Goal: Navigation & Orientation: Find specific page/section

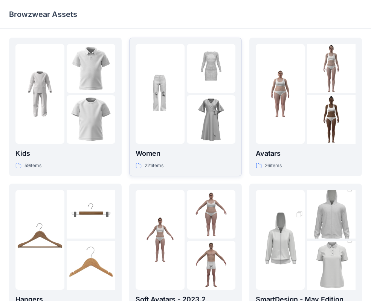
click at [173, 139] on div at bounding box center [160, 94] width 49 height 100
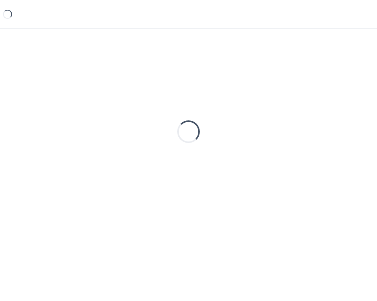
click at [173, 139] on div "Loading..." at bounding box center [188, 132] width 359 height 188
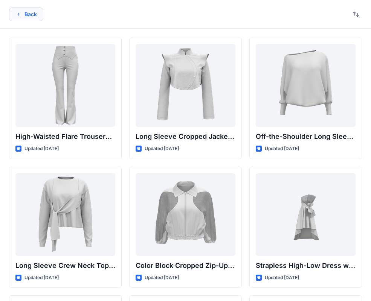
click at [25, 10] on button "Back" at bounding box center [26, 15] width 34 height 14
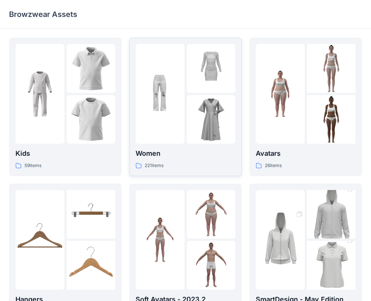
click at [186, 84] on div at bounding box center [186, 94] width 100 height 100
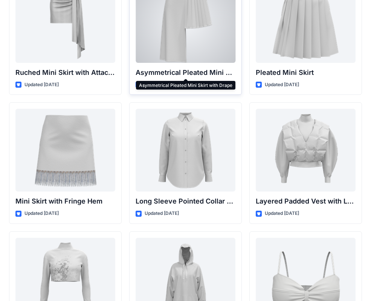
scroll to position [2136, 0]
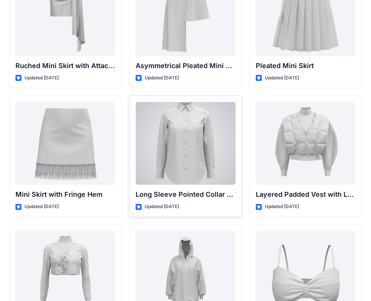
click at [183, 144] on div at bounding box center [186, 143] width 100 height 83
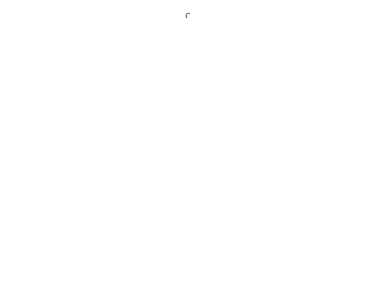
click at [185, 144] on div at bounding box center [188, 150] width 377 height 301
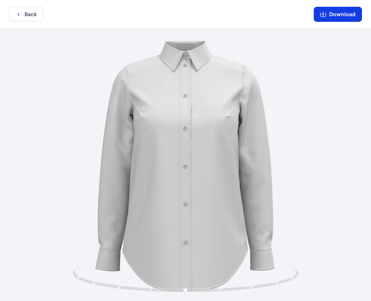
click at [342, 16] on button "Download" at bounding box center [338, 14] width 48 height 15
click at [23, 11] on button "Back" at bounding box center [26, 14] width 34 height 15
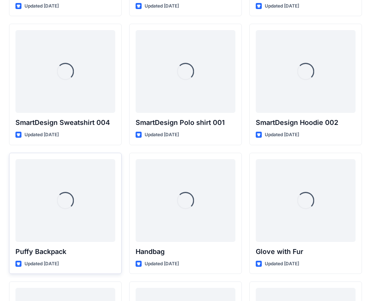
scroll to position [5848, 0]
